Goal: Transaction & Acquisition: Subscribe to service/newsletter

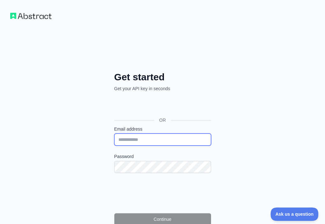
click at [114, 133] on input "Email address" at bounding box center [162, 139] width 97 height 12
paste input "**********"
type input "**********"
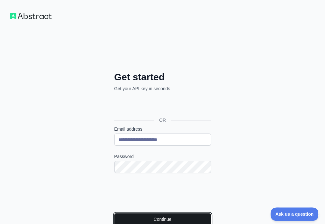
click at [119, 213] on button "Continue" at bounding box center [162, 219] width 97 height 12
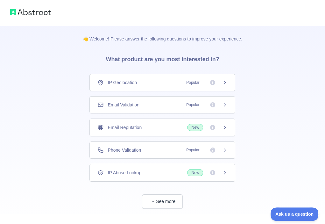
click at [163, 104] on div "Email Validation Popular" at bounding box center [162, 104] width 130 height 6
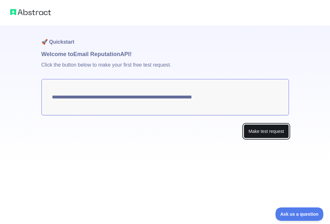
click at [251, 129] on button "Make test request" at bounding box center [265, 131] width 45 height 14
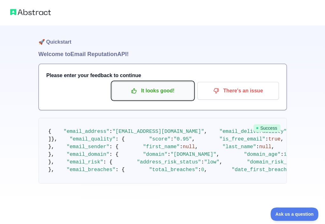
click at [136, 94] on p "It looks good!" at bounding box center [153, 90] width 72 height 11
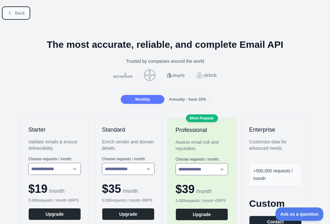
click at [20, 15] on span "Back" at bounding box center [20, 12] width 10 height 5
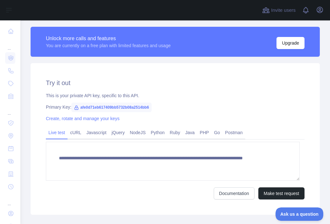
scroll to position [191, 0]
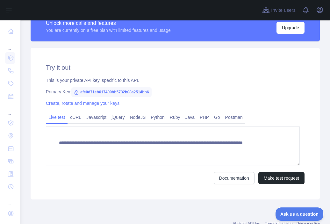
click at [121, 92] on span "afe0d71eb617409bb5732b08a2514bb6" at bounding box center [111, 92] width 80 height 10
copy span "afe0d71eb617409bb5732b08a2514bb6"
